Goal: Task Accomplishment & Management: Complete application form

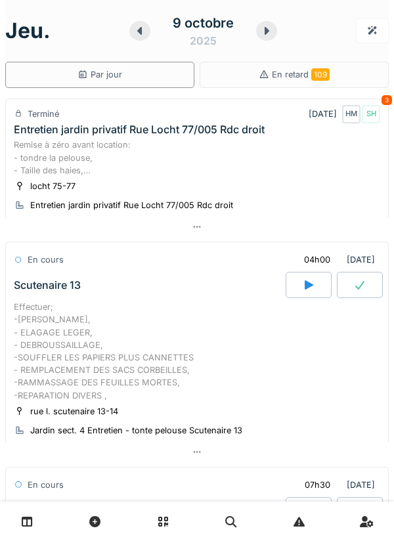
scroll to position [806, 0]
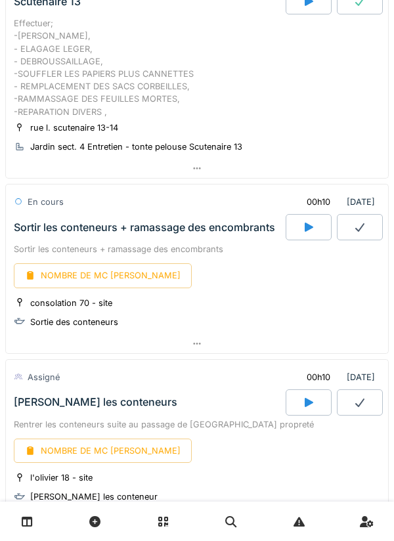
scroll to position [282, 0]
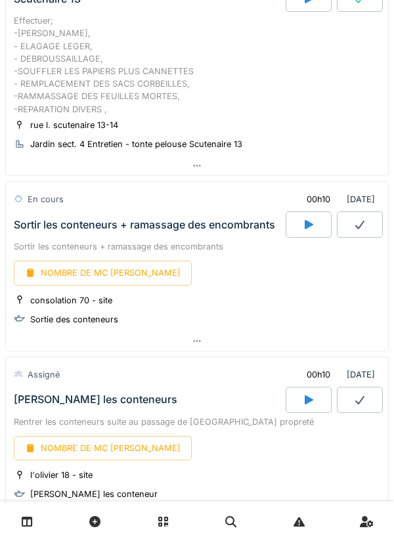
click at [314, 229] on icon at bounding box center [308, 224] width 13 height 11
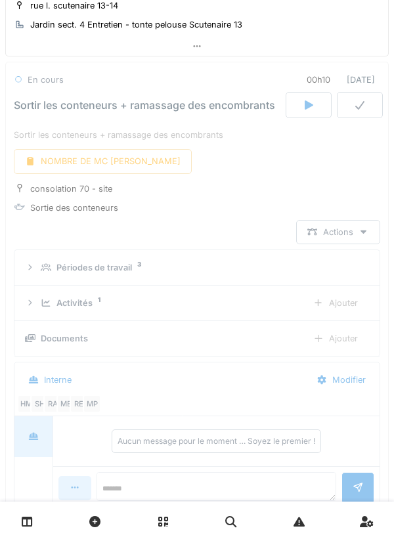
scroll to position [411, 0]
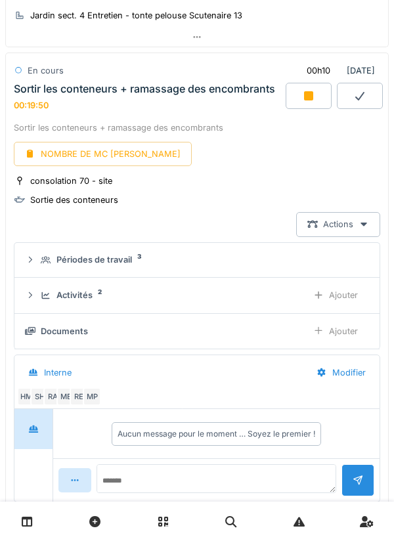
click at [32, 515] on link at bounding box center [27, 521] width 33 height 31
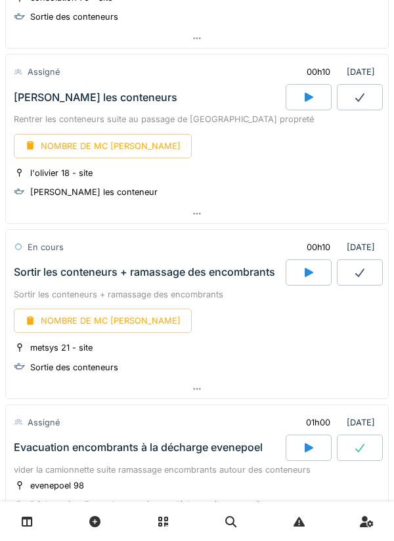
scroll to position [602, 0]
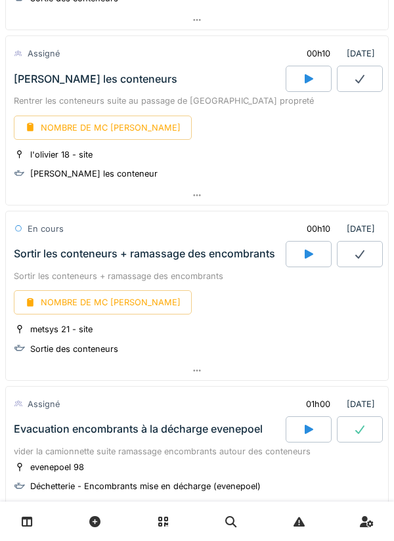
click at [302, 249] on icon at bounding box center [308, 254] width 13 height 11
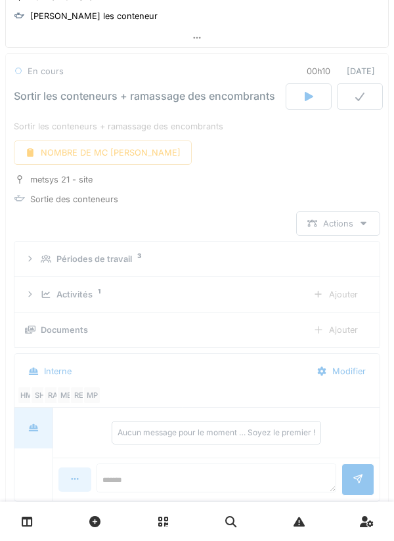
scroll to position [760, 0]
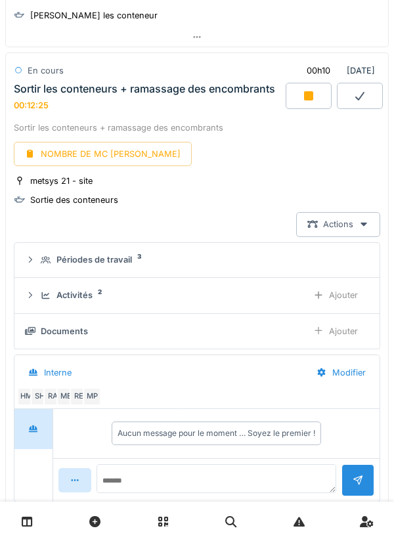
click at [83, 152] on div "NOMBRE DE MC [PERSON_NAME]" at bounding box center [103, 154] width 178 height 24
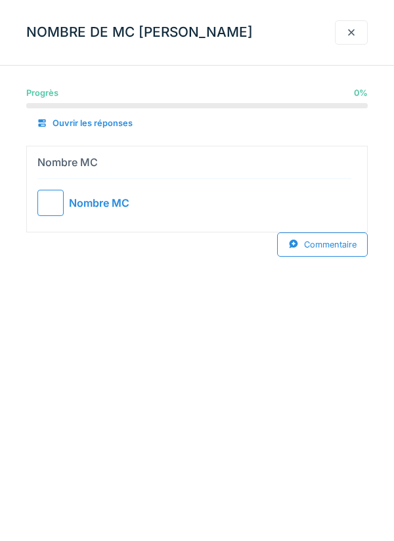
click at [51, 197] on div at bounding box center [50, 203] width 26 height 26
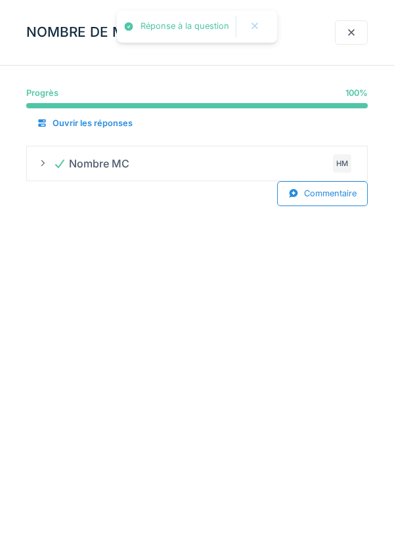
click at [352, 26] on div at bounding box center [351, 32] width 11 height 12
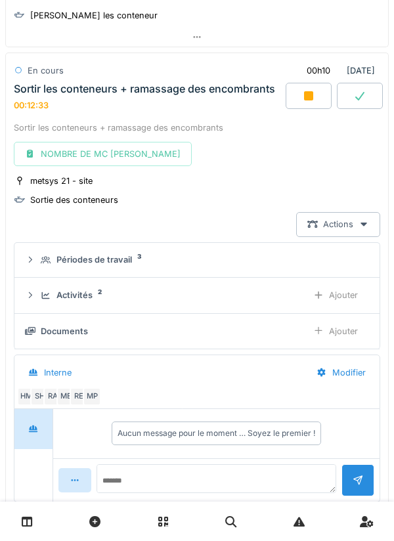
click at [315, 84] on div at bounding box center [309, 96] width 46 height 26
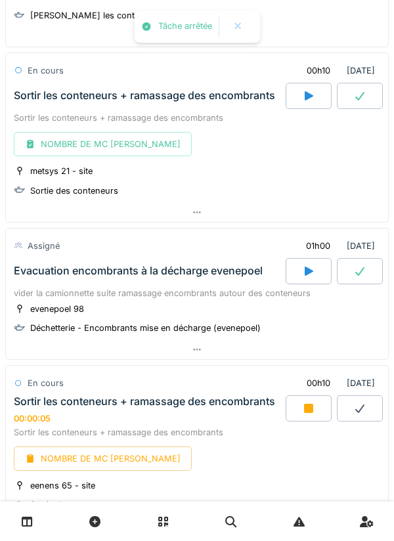
click at [357, 95] on icon at bounding box center [359, 96] width 13 height 11
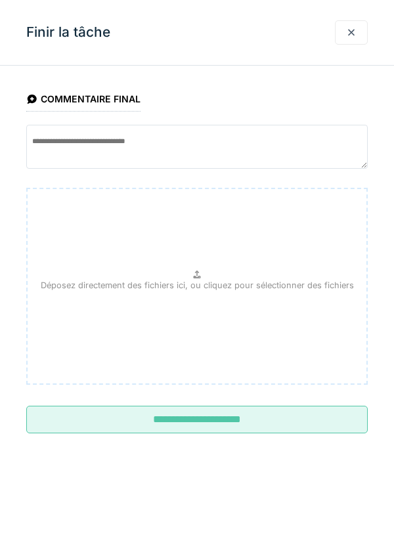
click at [195, 412] on input "**********" at bounding box center [197, 420] width 342 height 28
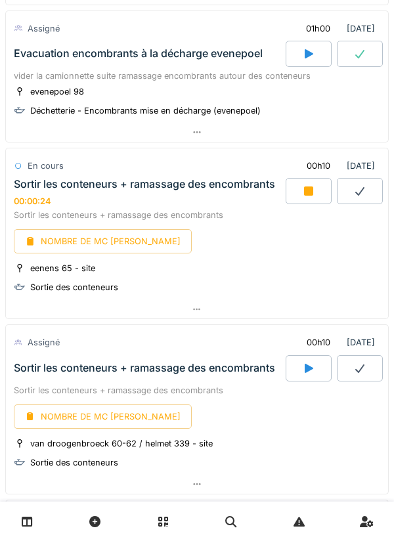
scroll to position [993, 0]
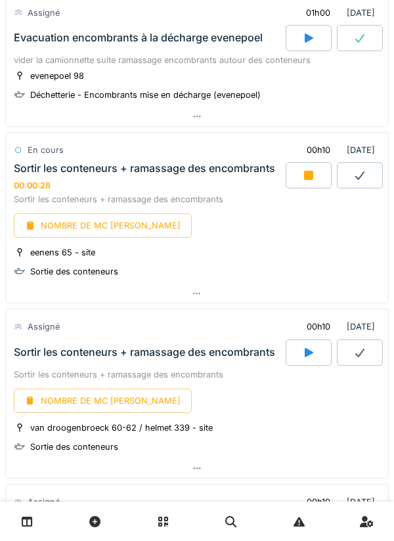
click at [32, 519] on icon at bounding box center [27, 521] width 11 height 11
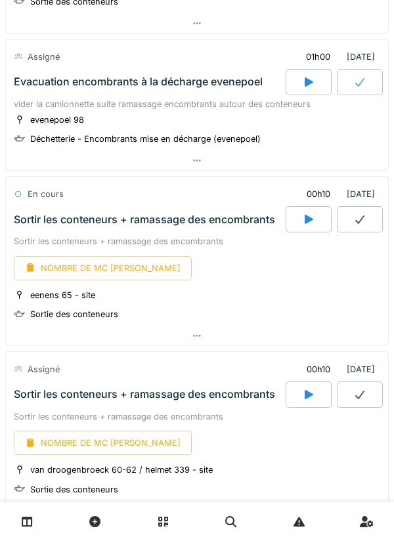
scroll to position [950, 0]
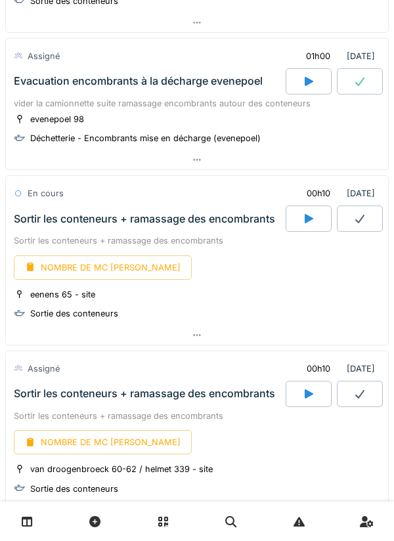
click at [312, 212] on div at bounding box center [309, 219] width 46 height 26
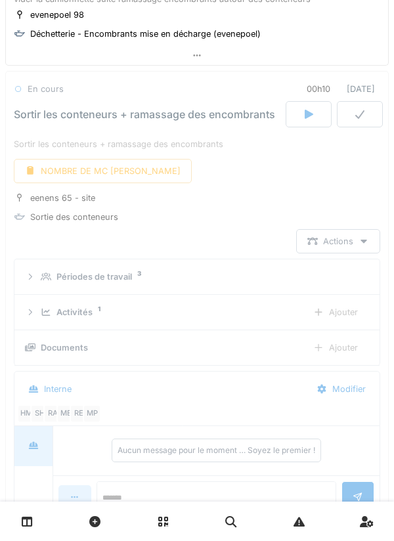
scroll to position [1073, 0]
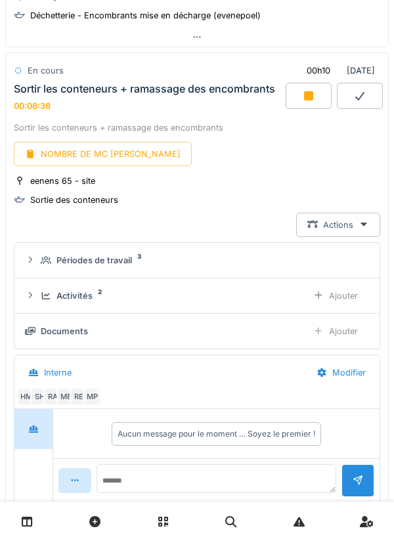
click at [99, 153] on div "NOMBRE DE MC [PERSON_NAME]" at bounding box center [103, 154] width 178 height 24
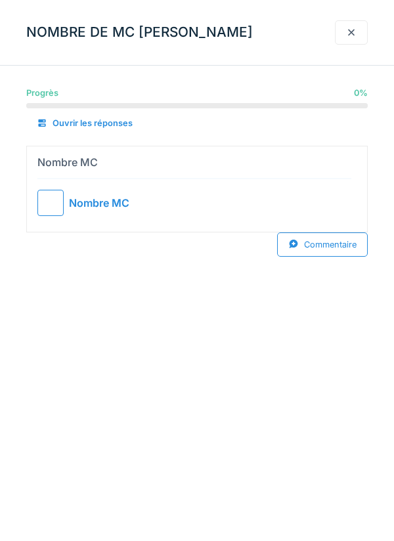
click at [59, 205] on div at bounding box center [50, 203] width 26 height 26
click at [354, 33] on div at bounding box center [351, 32] width 11 height 12
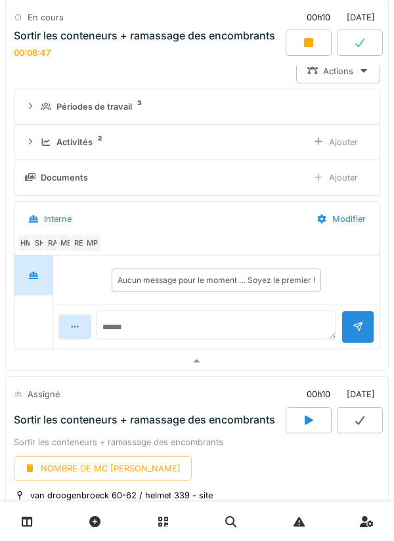
scroll to position [1237, 0]
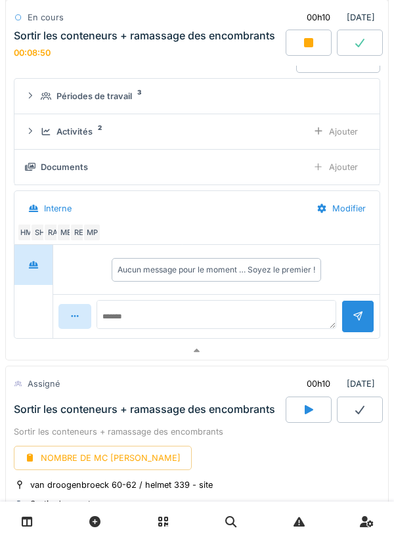
click at [335, 129] on div "Ajouter" at bounding box center [335, 132] width 67 height 24
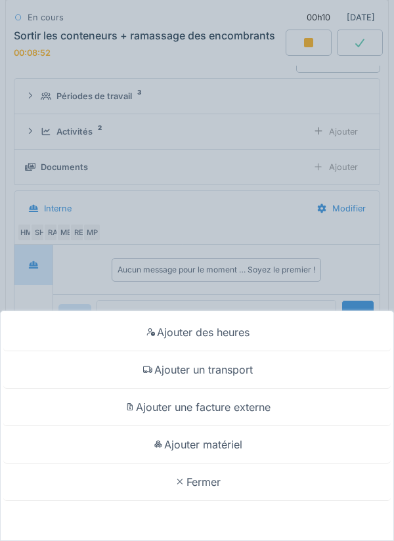
click at [207, 372] on div "Ajouter un transport" at bounding box center [197, 369] width 388 height 37
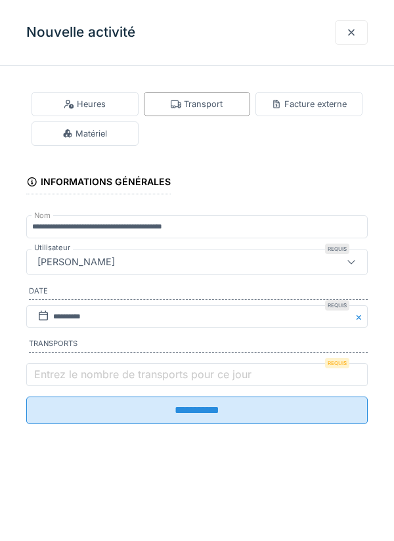
click at [72, 370] on label "Entrez le nombre de transports pour ce jour" at bounding box center [143, 374] width 223 height 16
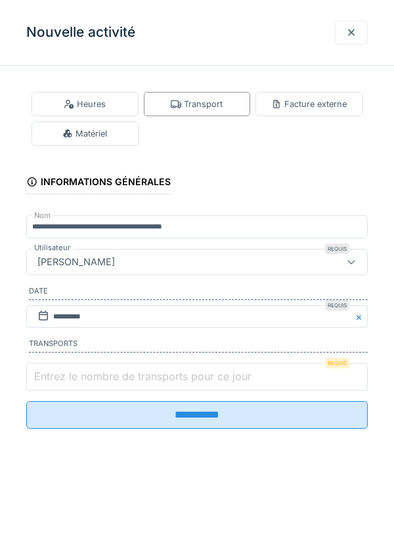
click at [72, 370] on input "Entrez le nombre de transports pour ce jour" at bounding box center [197, 377] width 342 height 28
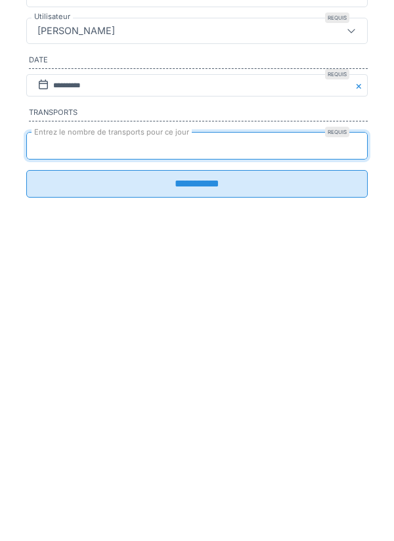
type input "*"
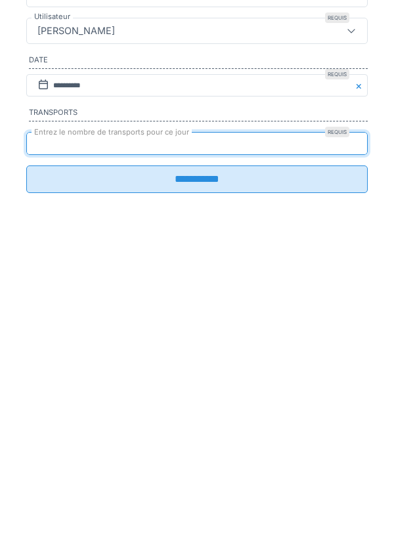
click at [206, 423] on input "**********" at bounding box center [197, 411] width 342 height 28
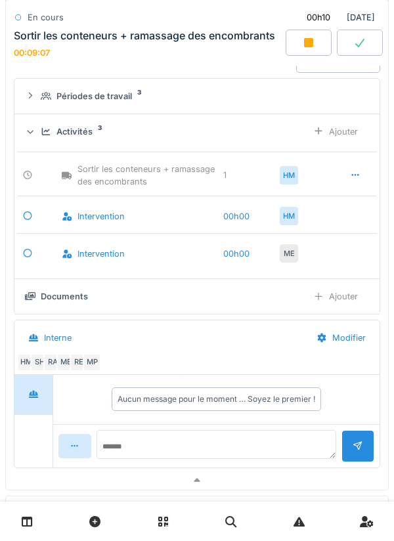
click at [315, 45] on div at bounding box center [309, 43] width 46 height 26
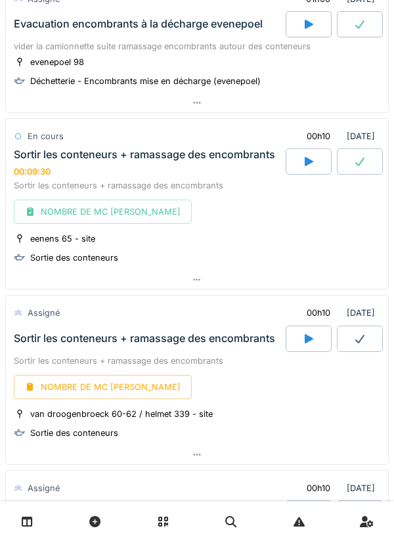
scroll to position [995, 0]
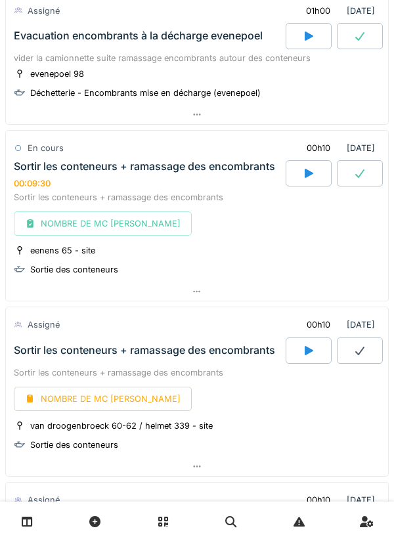
click at [359, 173] on icon at bounding box center [359, 173] width 13 height 11
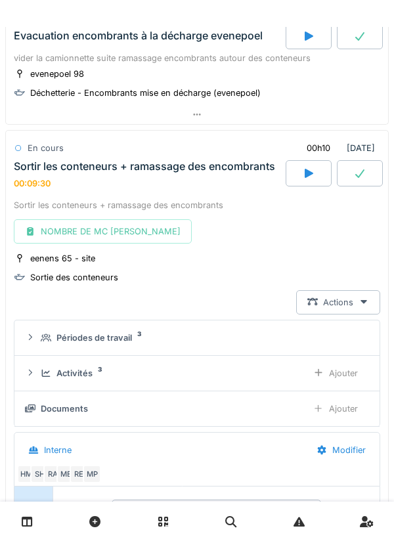
scroll to position [1073, 0]
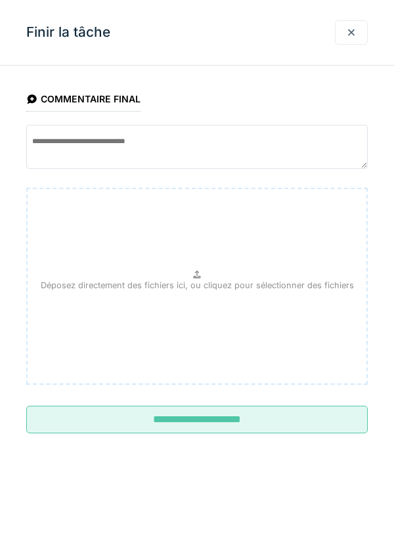
click at [190, 423] on input "**********" at bounding box center [197, 420] width 342 height 28
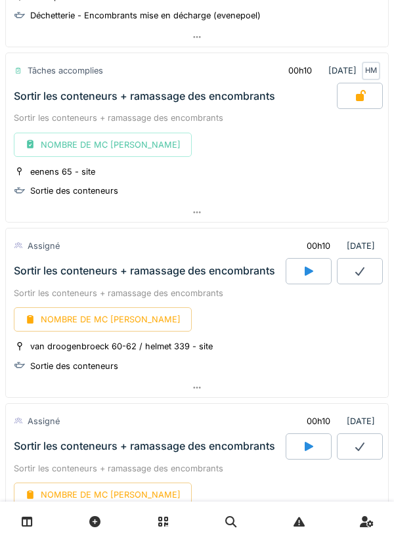
scroll to position [1214, 0]
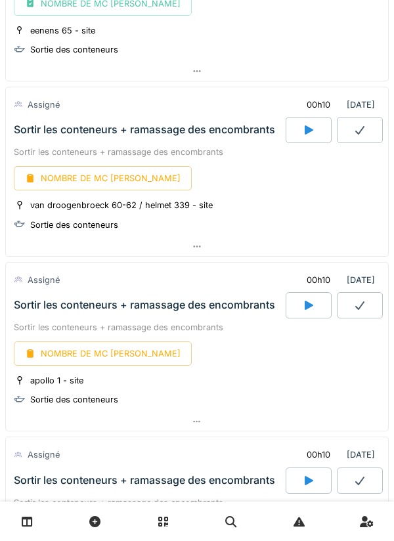
click at [314, 129] on icon at bounding box center [308, 130] width 13 height 11
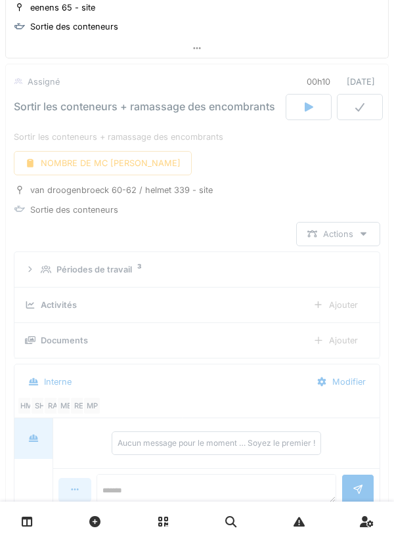
scroll to position [1248, 0]
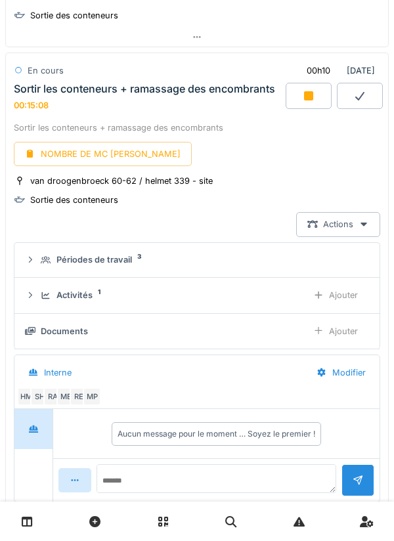
click at [93, 161] on div "NOMBRE DE MC [PERSON_NAME]" at bounding box center [103, 154] width 178 height 24
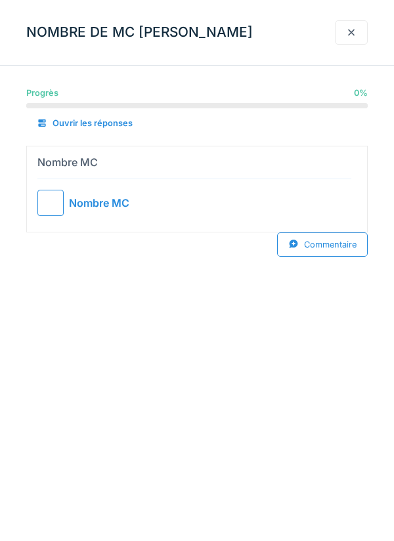
click at [70, 196] on div "Nombre MC" at bounding box center [99, 203] width 60 height 16
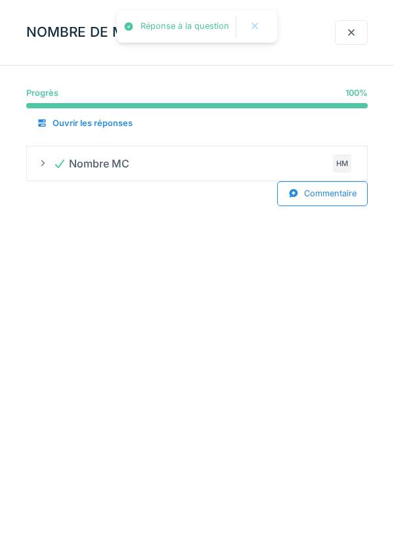
click at [351, 30] on div at bounding box center [351, 32] width 11 height 12
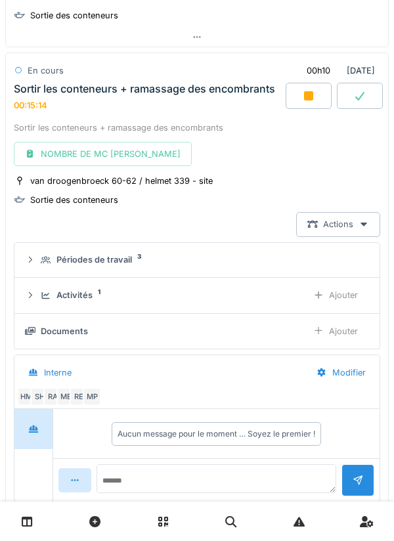
click at [305, 102] on div at bounding box center [309, 96] width 46 height 26
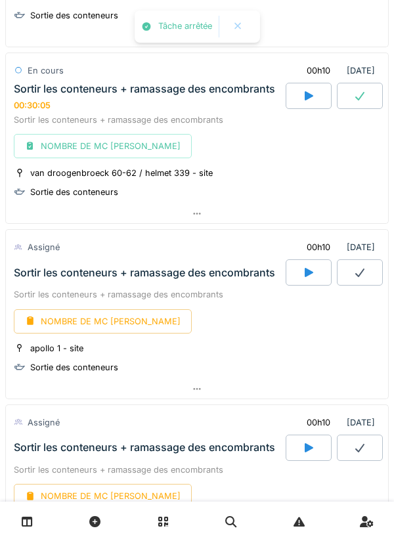
click at [202, 214] on icon at bounding box center [197, 214] width 11 height 9
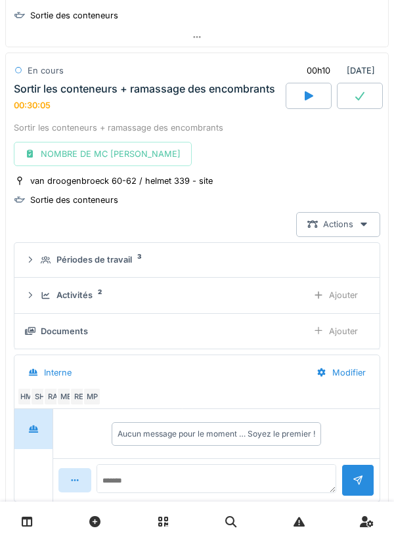
click at [332, 297] on div "Ajouter" at bounding box center [335, 295] width 67 height 24
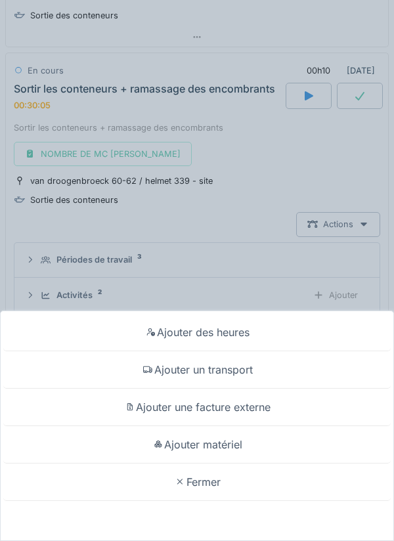
click at [210, 367] on div "Ajouter un transport" at bounding box center [197, 369] width 388 height 37
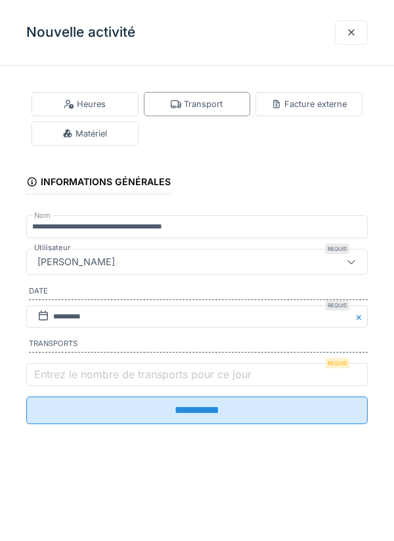
click at [74, 372] on label "Entrez le nombre de transports pour ce jour" at bounding box center [143, 374] width 223 height 16
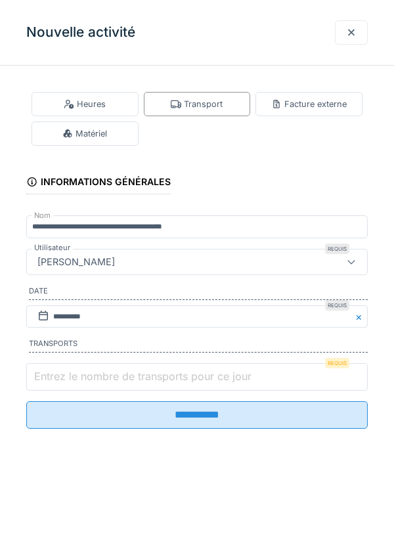
click at [74, 372] on input "Entrez le nombre de transports pour ce jour" at bounding box center [197, 377] width 342 height 28
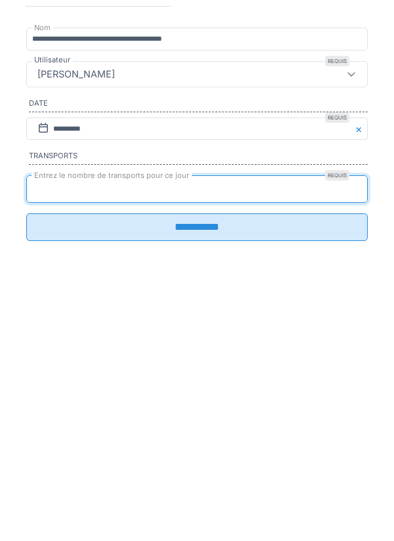
type input "*"
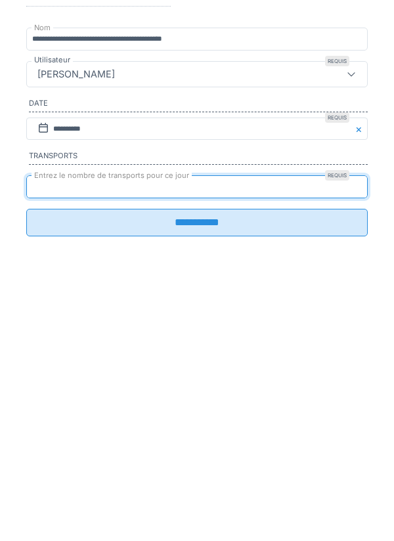
click at [204, 416] on input "**********" at bounding box center [197, 411] width 342 height 28
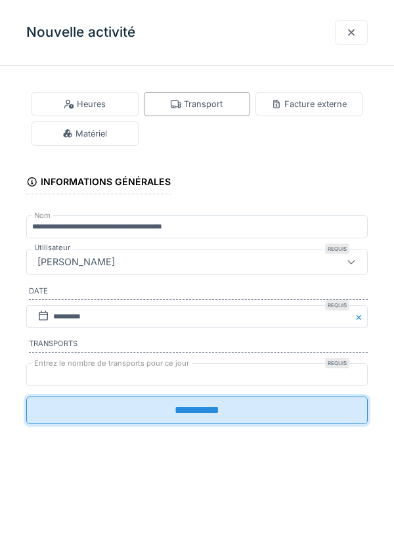
click at [207, 413] on div "**********" at bounding box center [197, 270] width 394 height 541
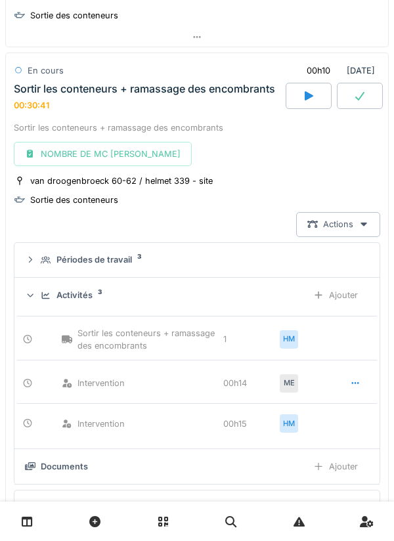
click at [361, 93] on icon at bounding box center [359, 96] width 13 height 11
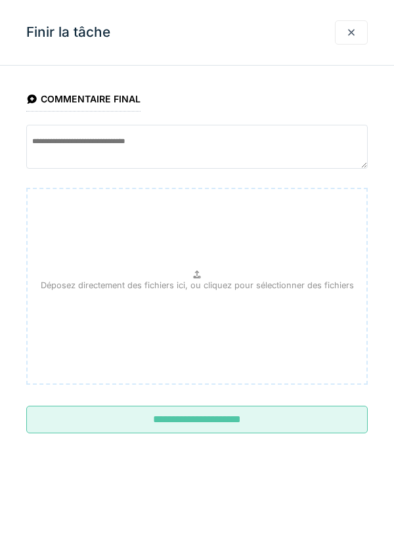
click at [194, 414] on input "**********" at bounding box center [197, 420] width 342 height 28
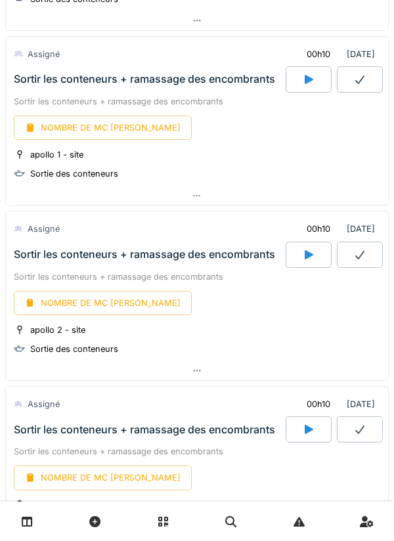
click at [314, 250] on icon at bounding box center [308, 255] width 13 height 11
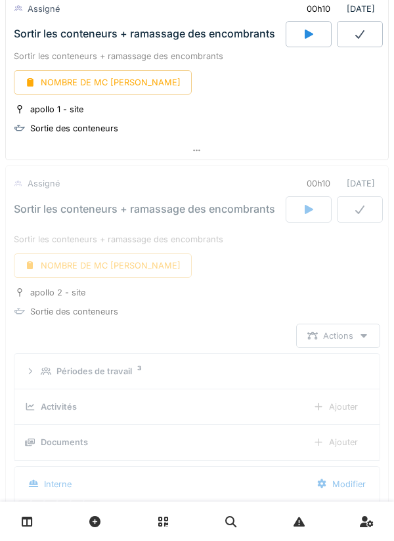
scroll to position [1598, 0]
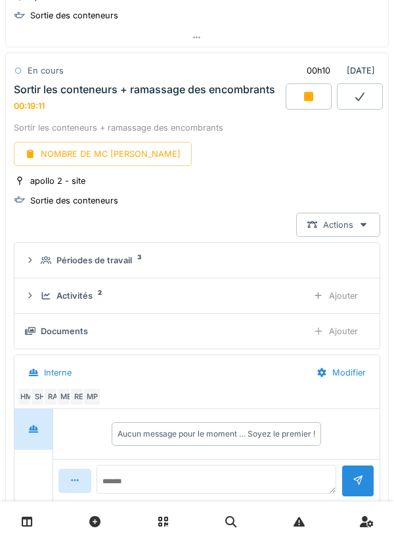
click at [99, 158] on div "NOMBRE DE MC [PERSON_NAME]" at bounding box center [103, 154] width 178 height 24
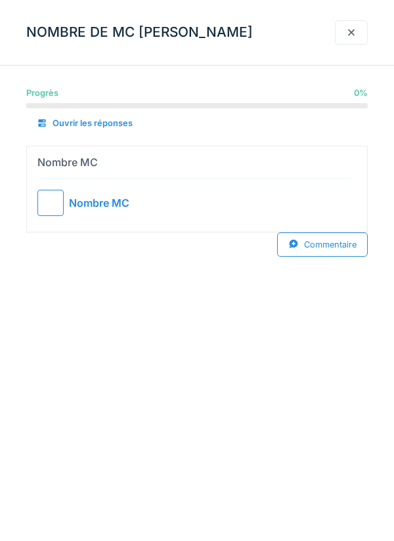
click at [60, 192] on div at bounding box center [50, 203] width 26 height 26
click at [355, 31] on div at bounding box center [351, 32] width 11 height 12
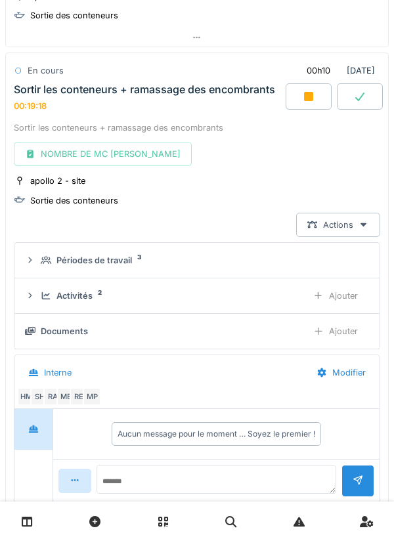
click at [326, 300] on div "Ajouter" at bounding box center [335, 296] width 67 height 24
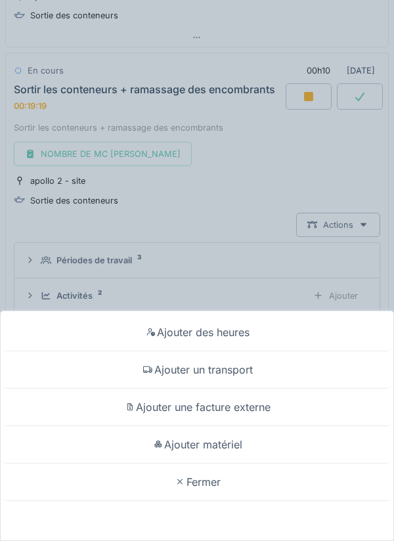
click at [204, 375] on div "Ajouter un transport" at bounding box center [197, 369] width 388 height 37
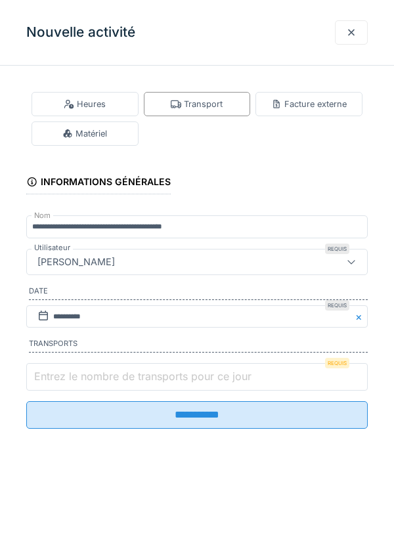
click at [77, 370] on input "Entrez le nombre de transports pour ce jour" at bounding box center [197, 377] width 342 height 28
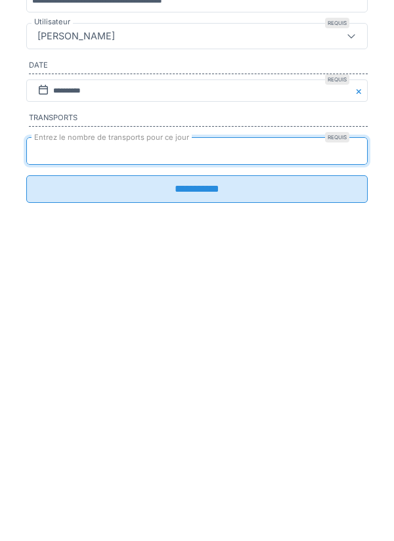
type input "*"
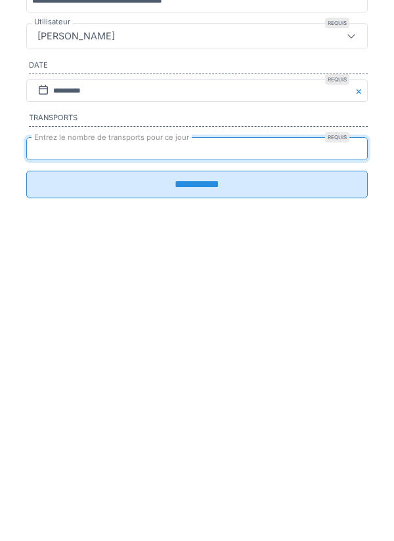
click at [189, 416] on input "**********" at bounding box center [197, 411] width 342 height 28
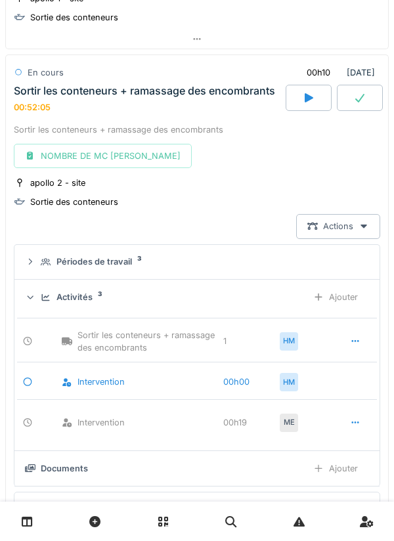
scroll to position [1600, 0]
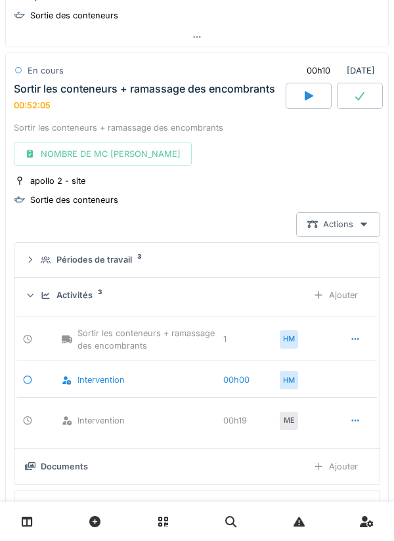
click at [12, 515] on link at bounding box center [27, 521] width 33 height 31
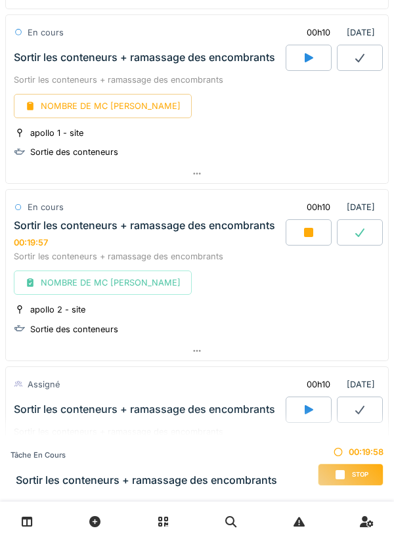
scroll to position [1441, 0]
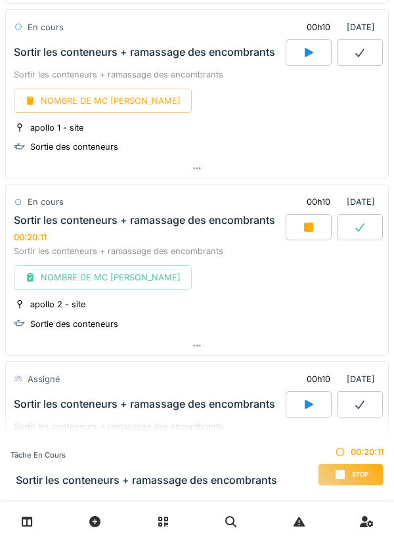
click at [299, 229] on div at bounding box center [309, 227] width 46 height 26
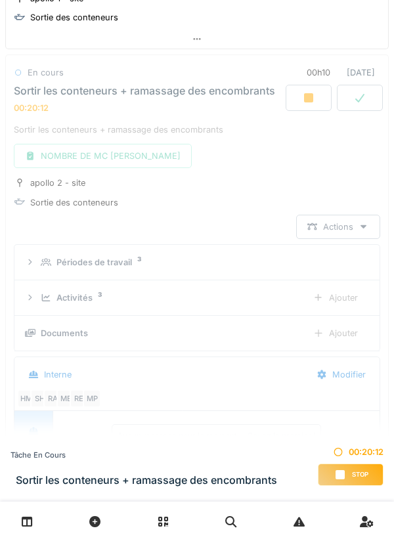
scroll to position [1572, 0]
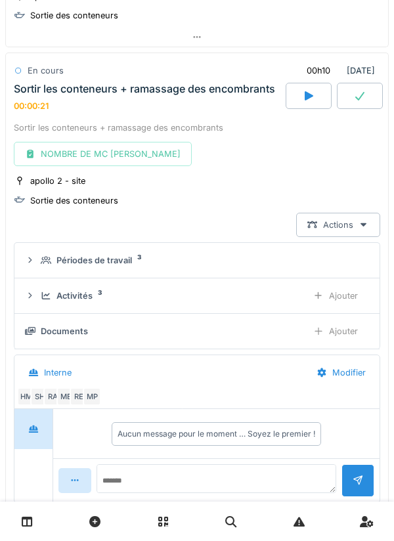
click at [370, 95] on div at bounding box center [360, 96] width 46 height 26
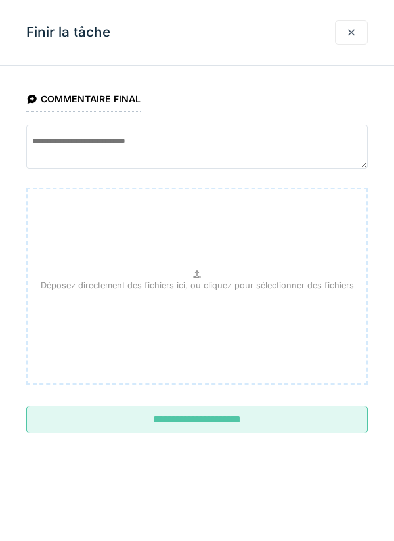
click at [164, 414] on input "**********" at bounding box center [197, 420] width 342 height 28
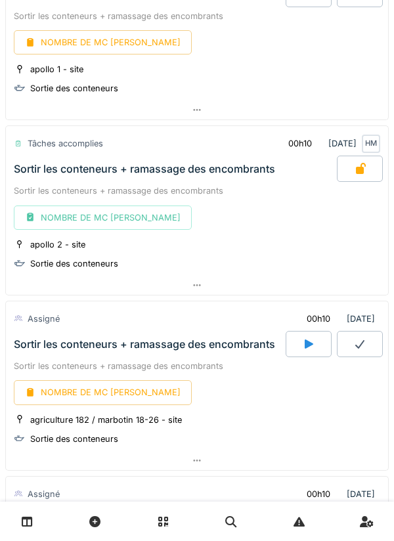
scroll to position [1506, 0]
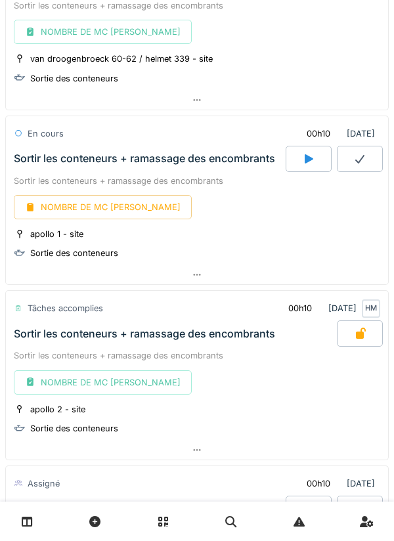
click at [314, 154] on icon at bounding box center [308, 159] width 13 height 11
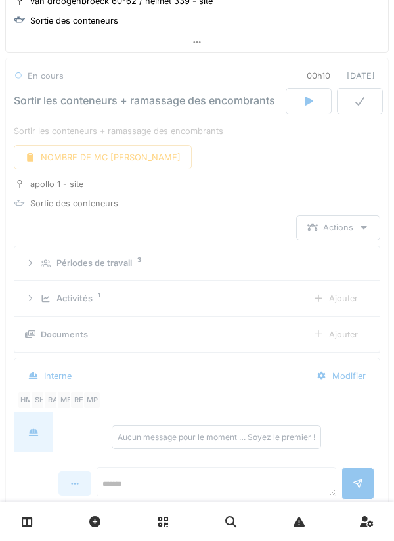
scroll to position [1398, 0]
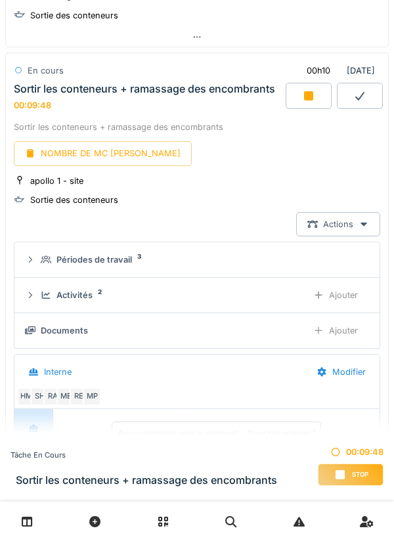
click at [81, 148] on div "NOMBRE DE MC [PERSON_NAME]" at bounding box center [103, 153] width 178 height 24
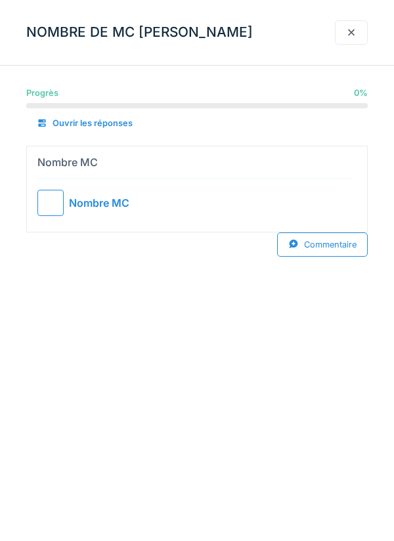
click at [62, 202] on div at bounding box center [50, 203] width 26 height 26
click at [347, 41] on div at bounding box center [351, 32] width 33 height 24
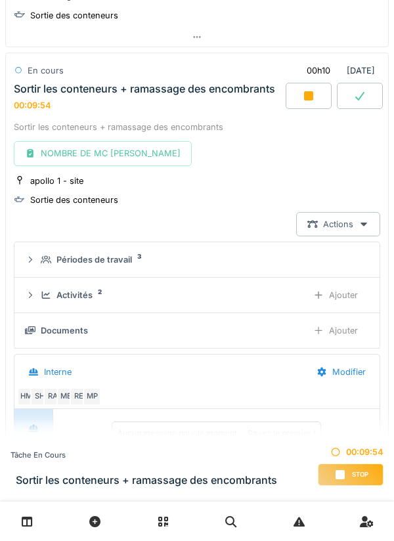
click at [314, 97] on icon at bounding box center [308, 96] width 13 height 11
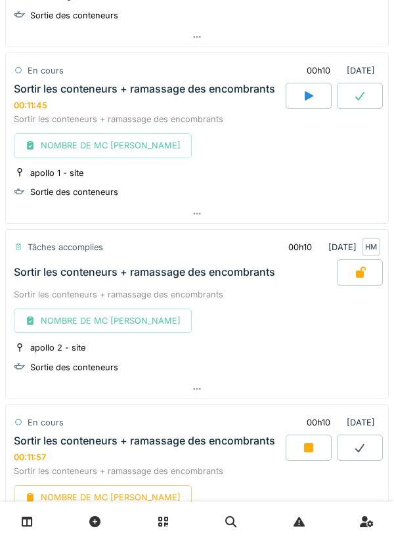
click at [382, 95] on div at bounding box center [360, 96] width 46 height 26
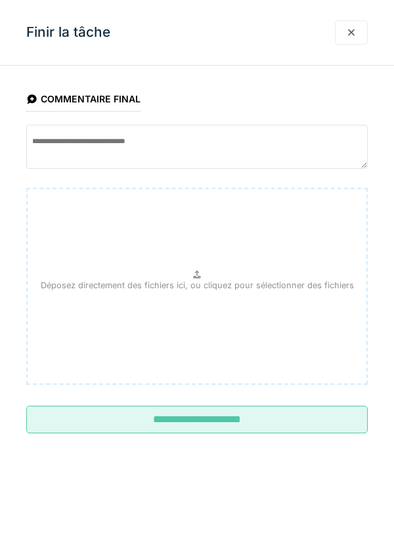
click at [212, 415] on input "**********" at bounding box center [197, 420] width 342 height 28
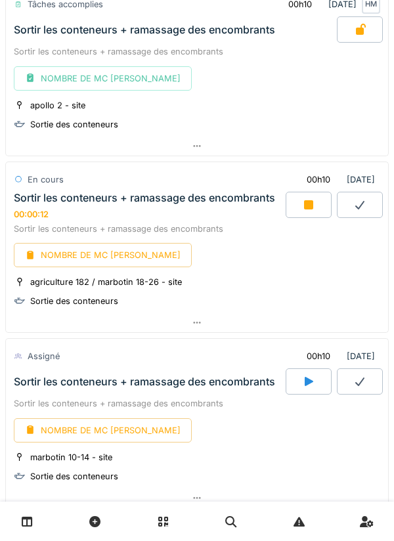
scroll to position [1641, 0]
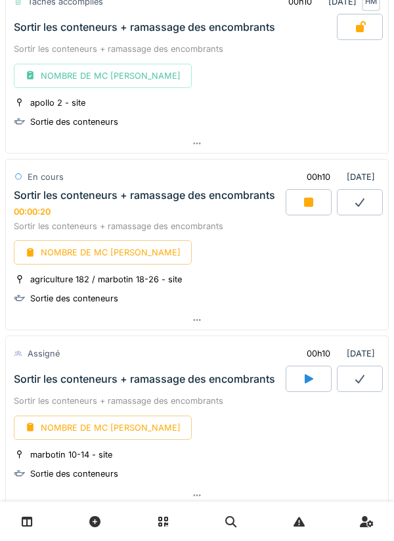
click at [37, 521] on link at bounding box center [27, 521] width 33 height 31
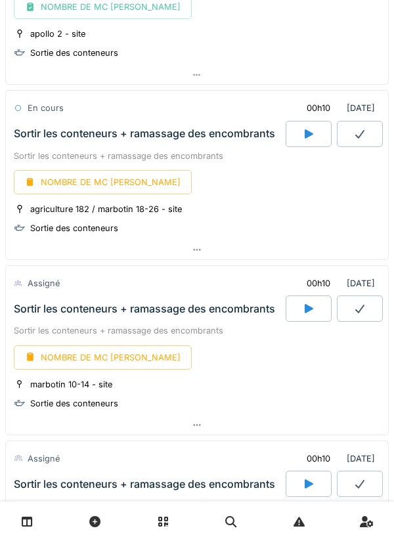
scroll to position [1710, 0]
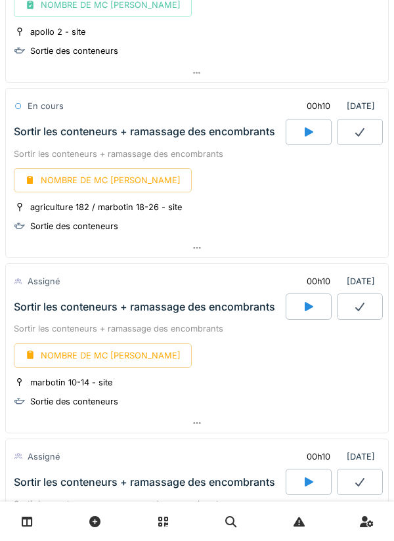
click at [304, 135] on icon at bounding box center [308, 132] width 13 height 11
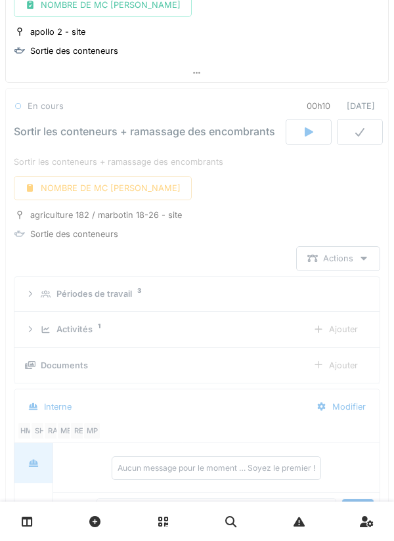
scroll to position [1746, 0]
